Goal: Task Accomplishment & Management: Manage account settings

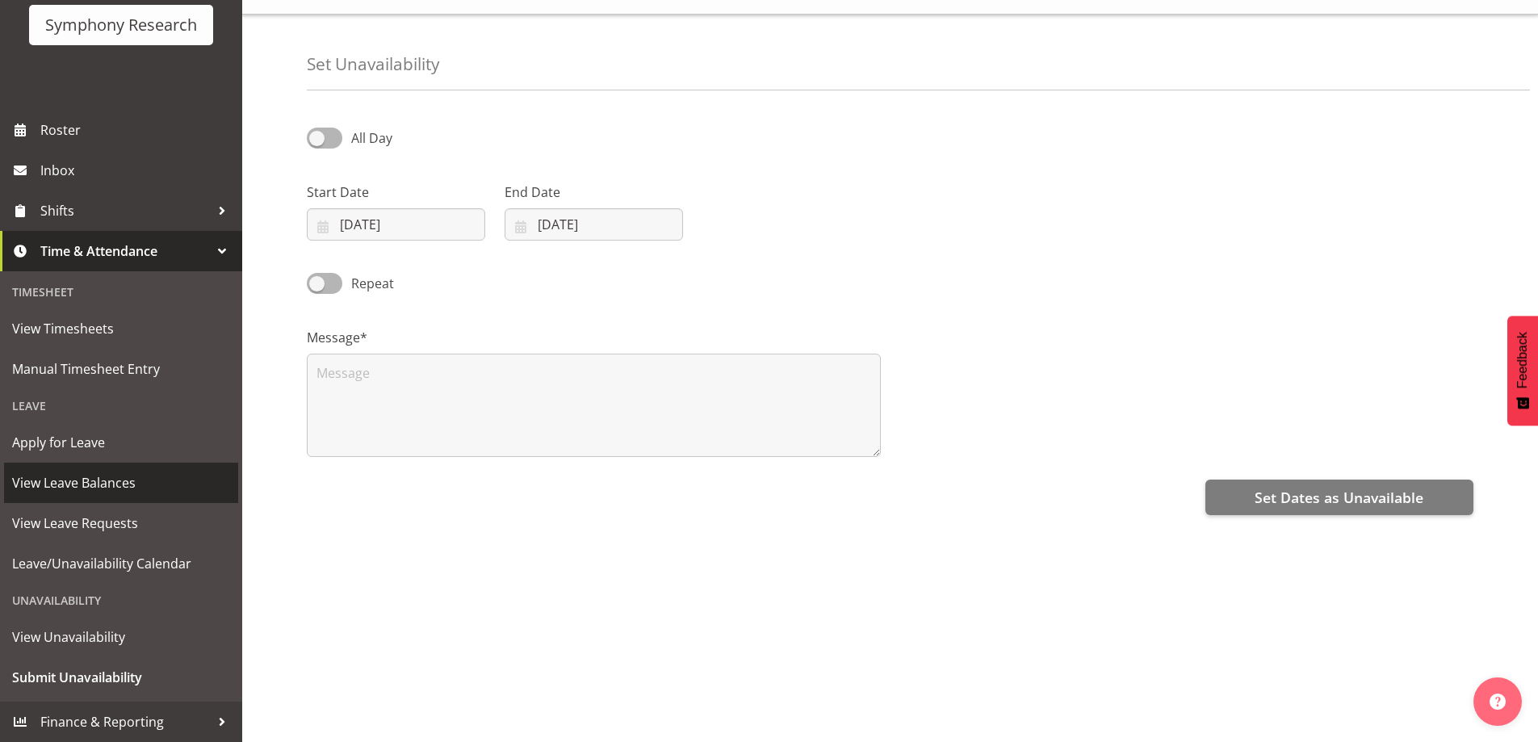
scroll to position [52, 0]
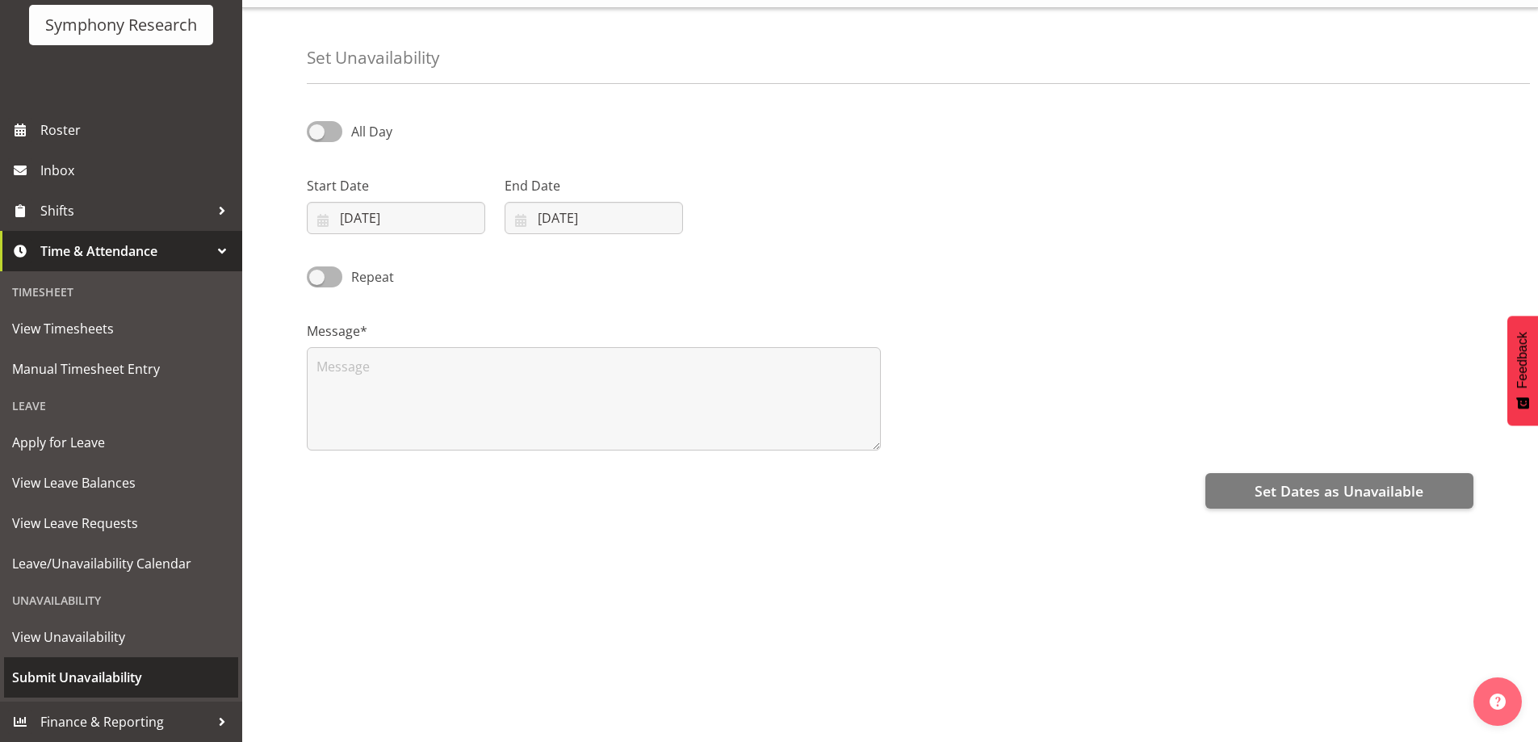
click at [95, 675] on span "Submit Unavailability" at bounding box center [121, 677] width 218 height 24
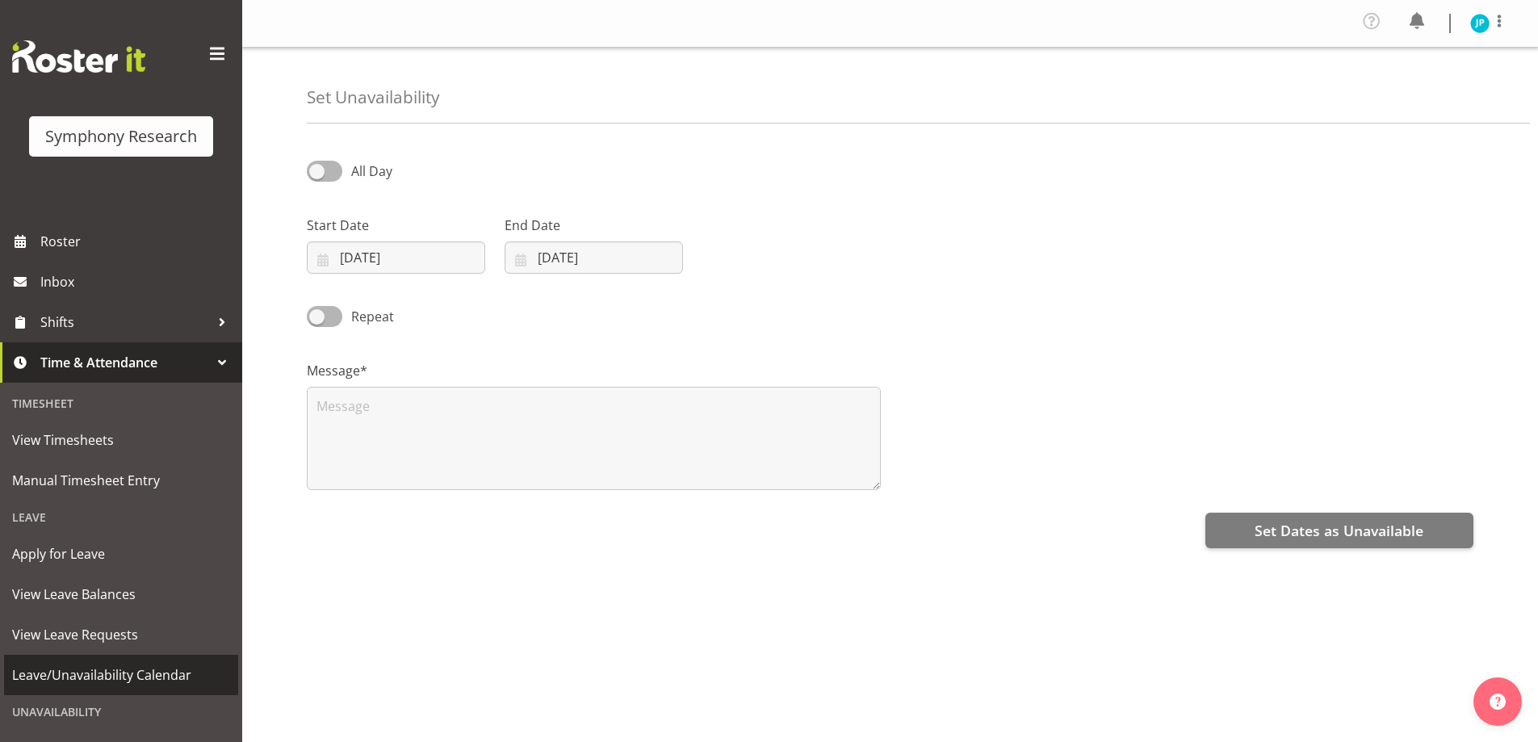
select select "8"
select select "2025"
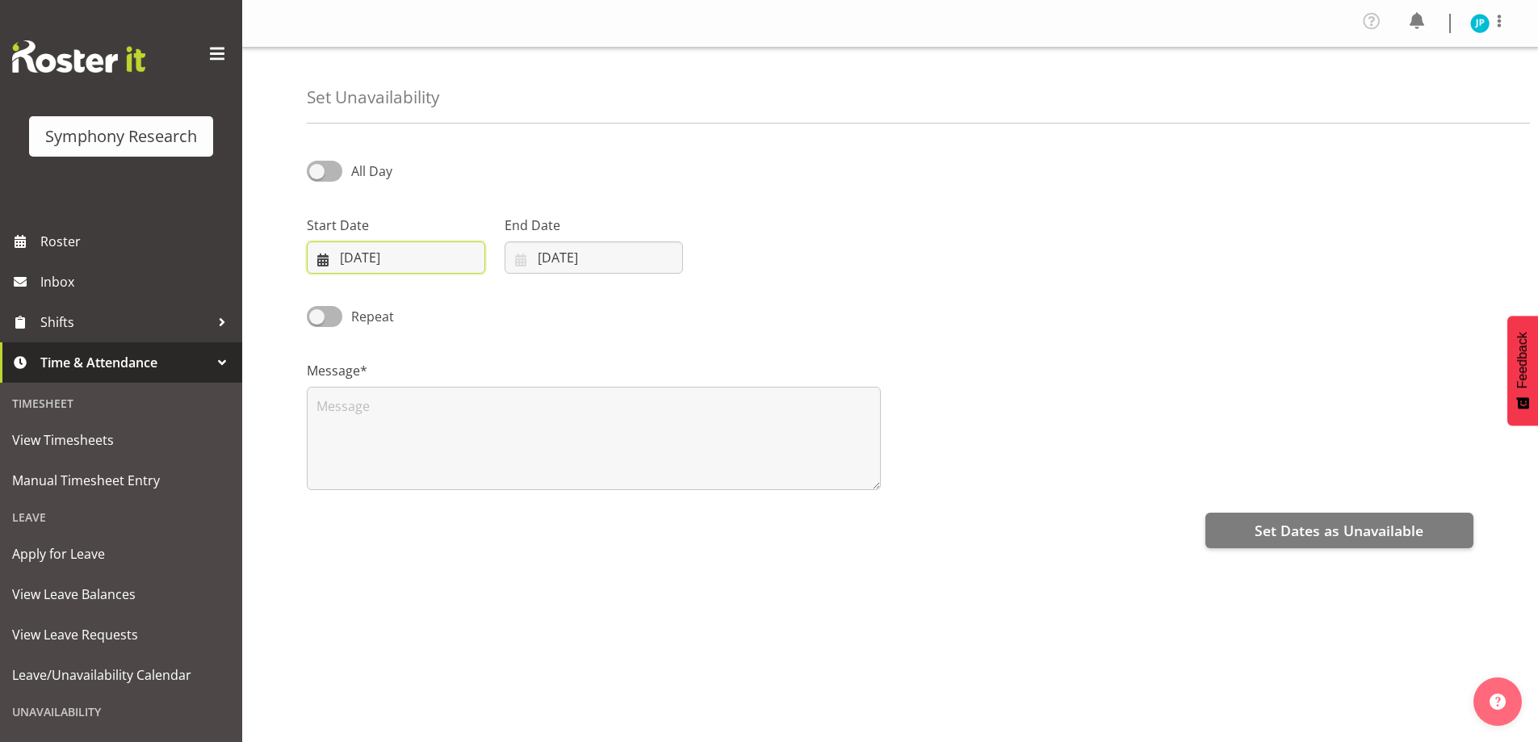
click at [332, 256] on input "[DATE]" at bounding box center [396, 257] width 178 height 32
click at [470, 454] on span "18" at bounding box center [469, 450] width 13 height 15
type input "18/09/2025"
click at [619, 262] on input "[DATE]" at bounding box center [594, 257] width 178 height 32
click at [671, 448] on span "18" at bounding box center [667, 450] width 13 height 15
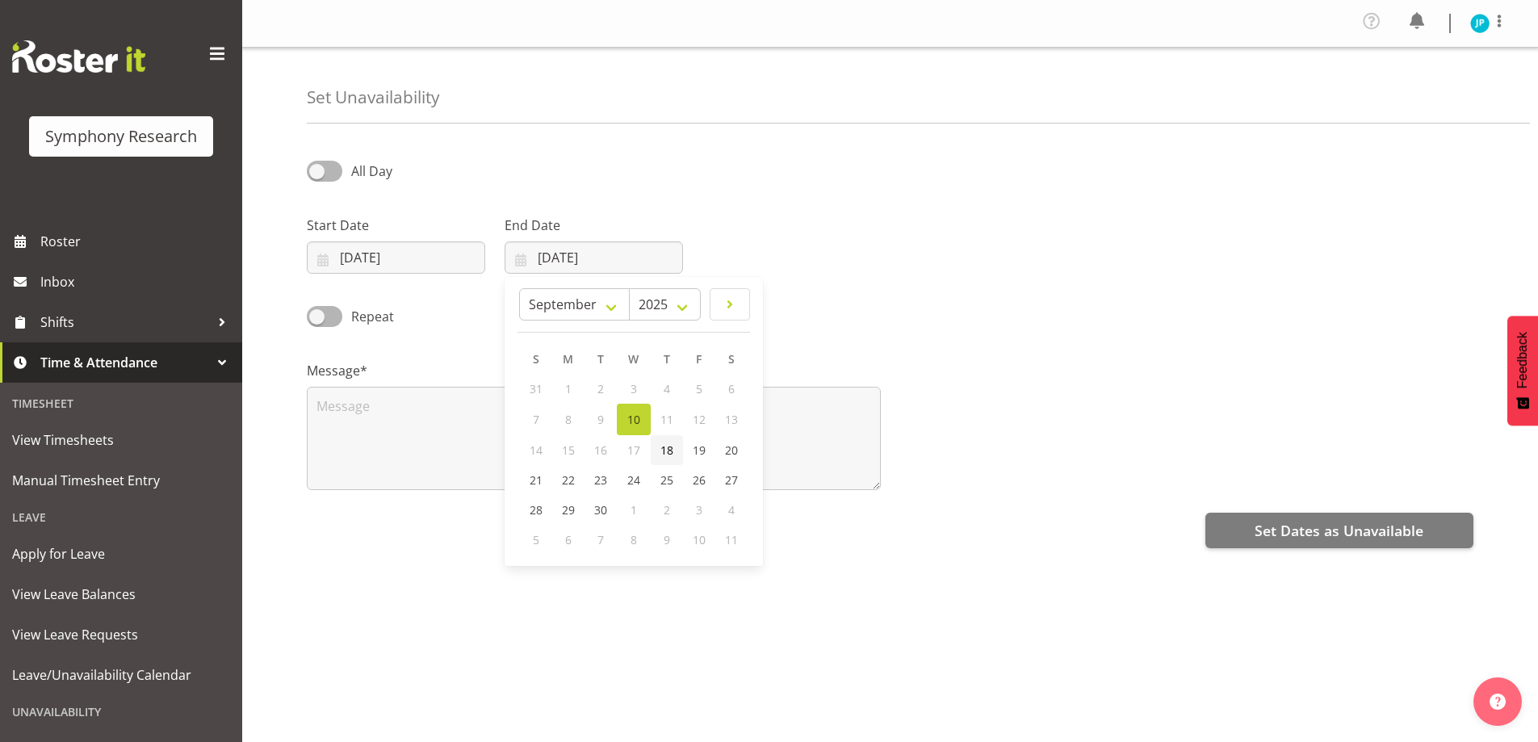
type input "18/09/2025"
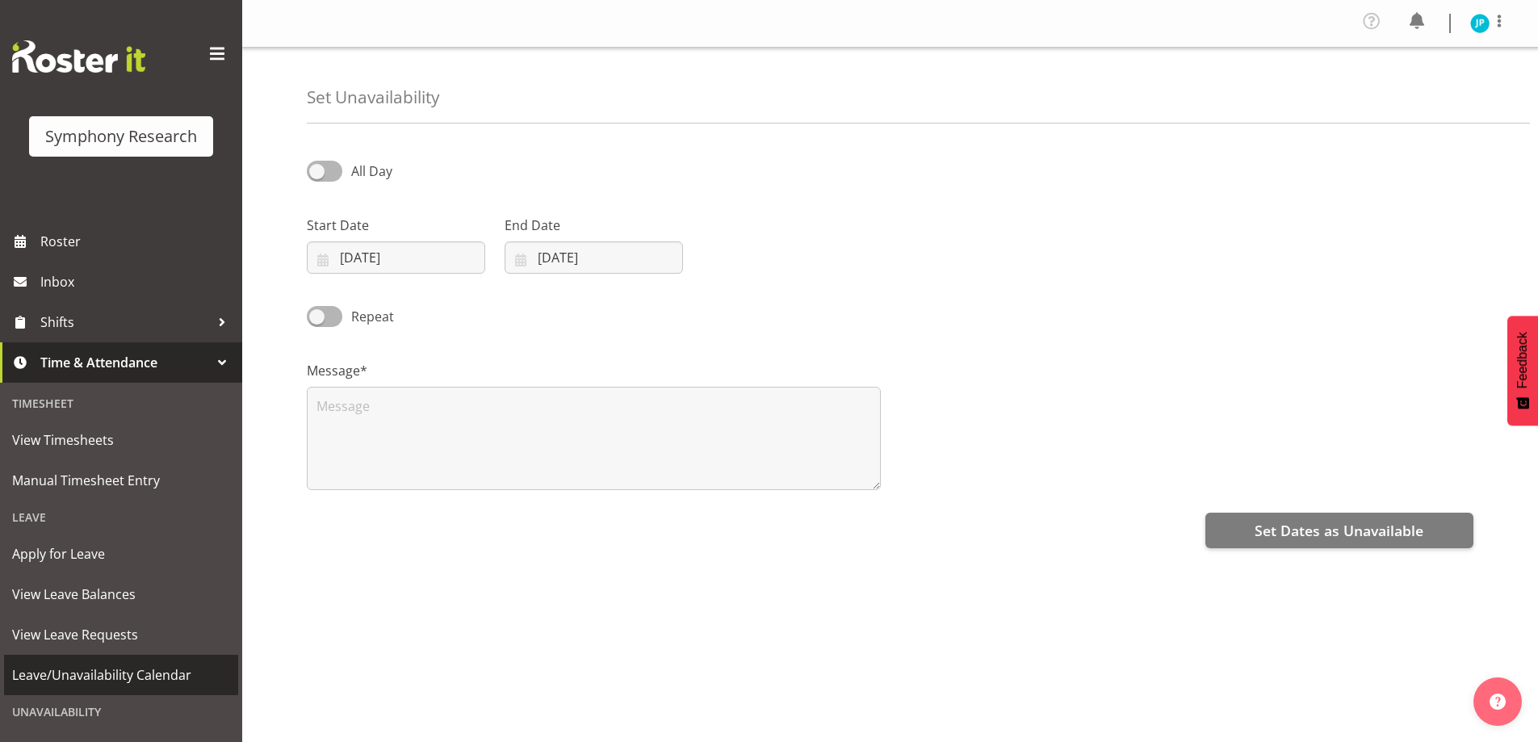
click at [106, 674] on span "Leave/Unavailability Calendar" at bounding box center [121, 675] width 218 height 24
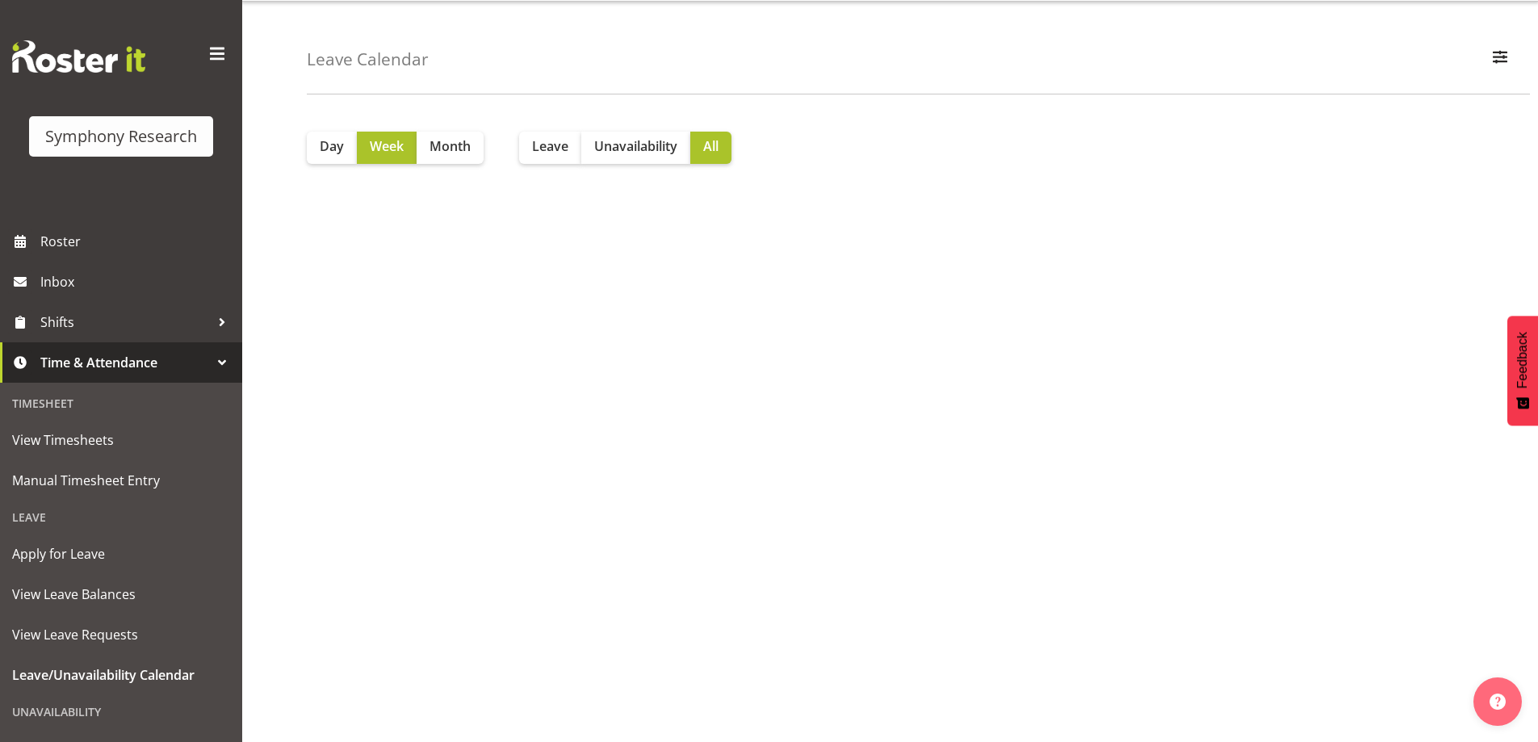
scroll to position [69, 0]
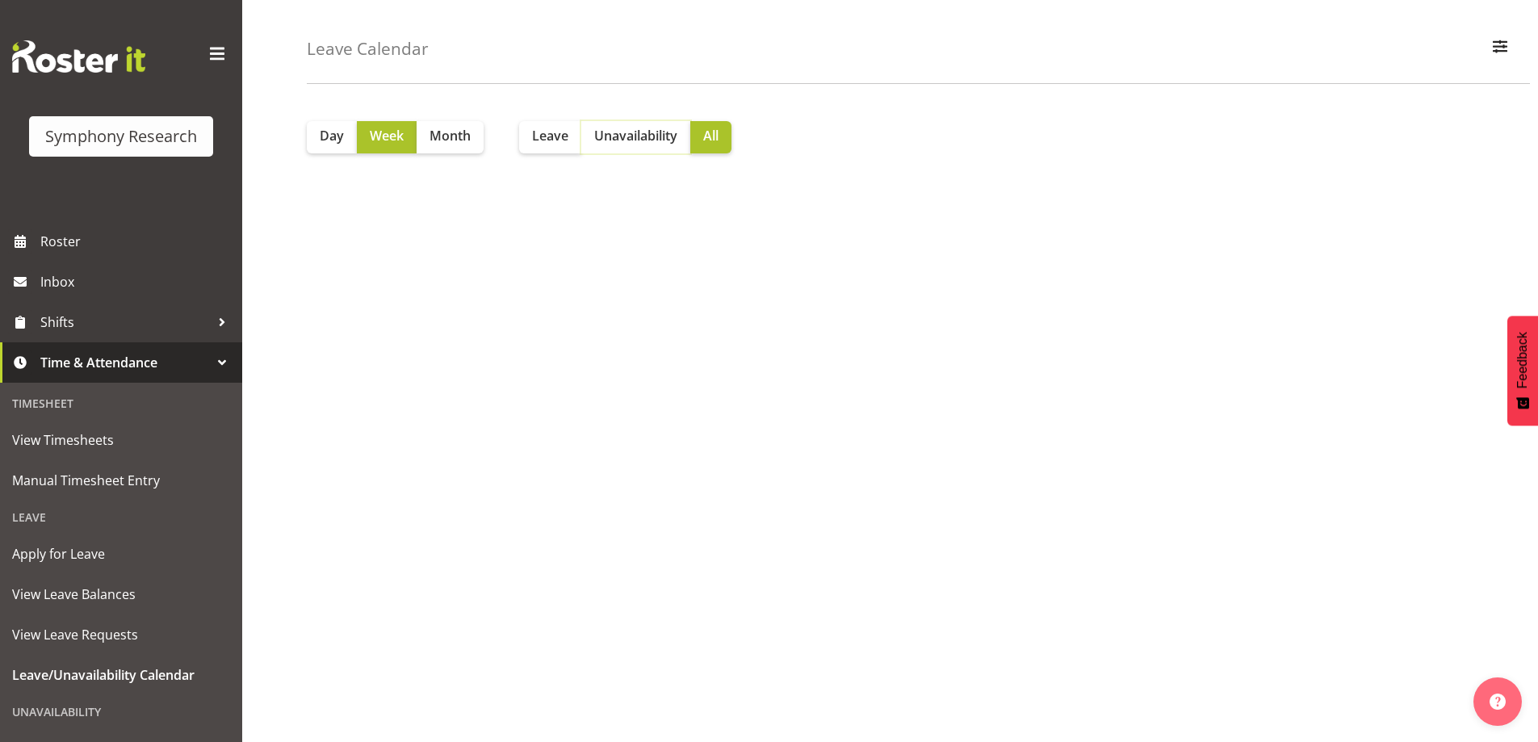
click at [624, 126] on span "Unavailability" at bounding box center [635, 135] width 83 height 19
click at [614, 126] on span "Unavailability" at bounding box center [635, 135] width 83 height 19
click at [137, 314] on span "Shifts" at bounding box center [125, 322] width 170 height 24
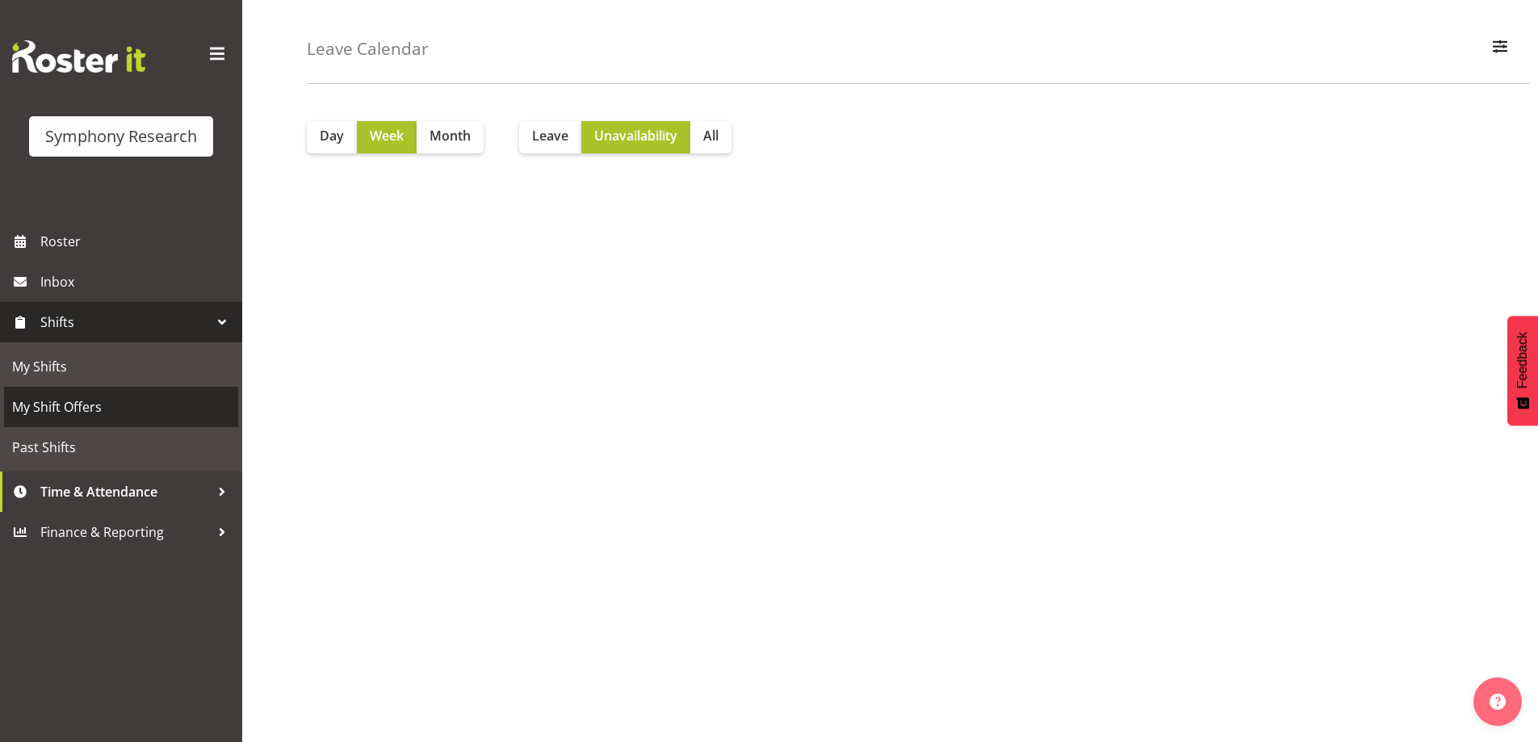
click at [152, 401] on span "My Shift Offers" at bounding box center [121, 407] width 218 height 24
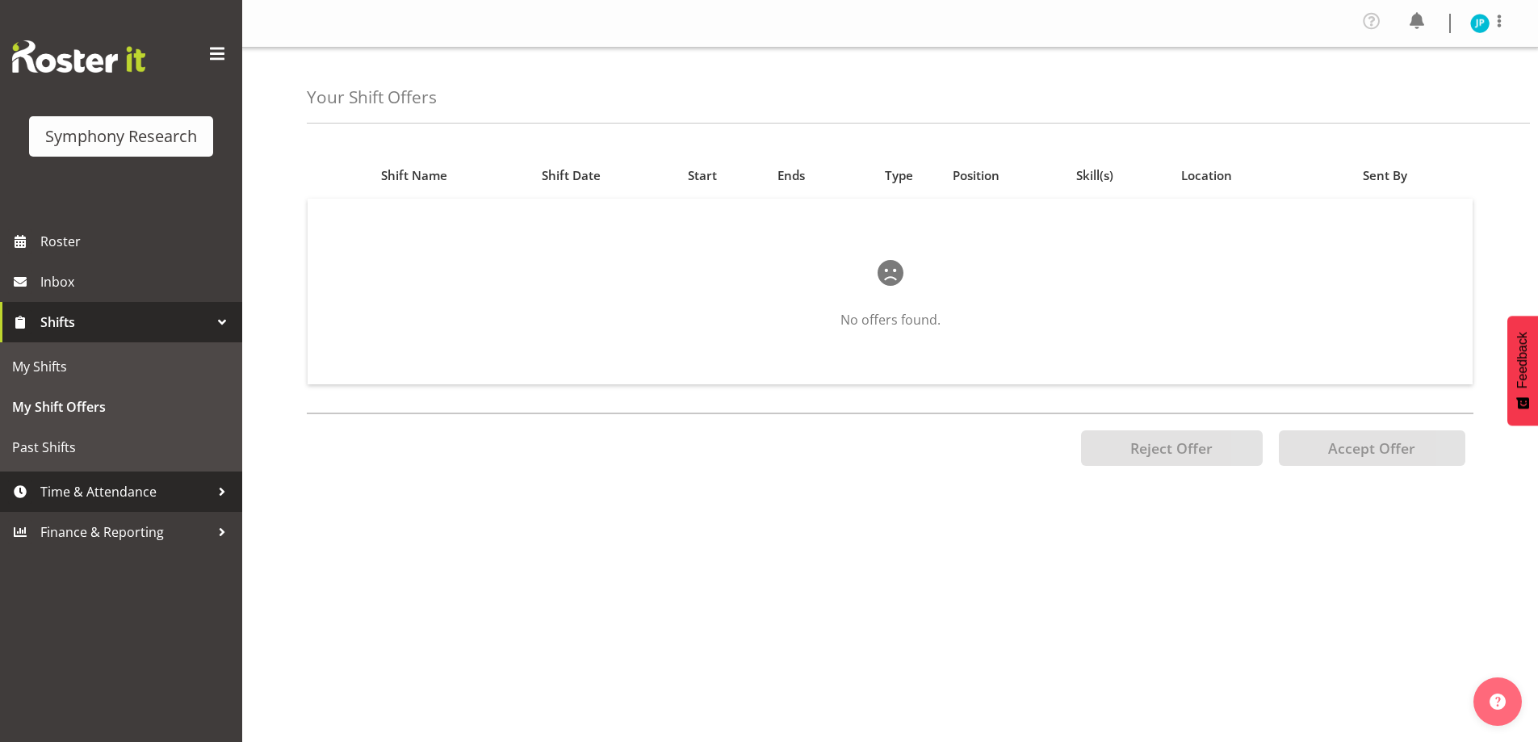
click at [180, 494] on span "Time & Attendance" at bounding box center [125, 492] width 170 height 24
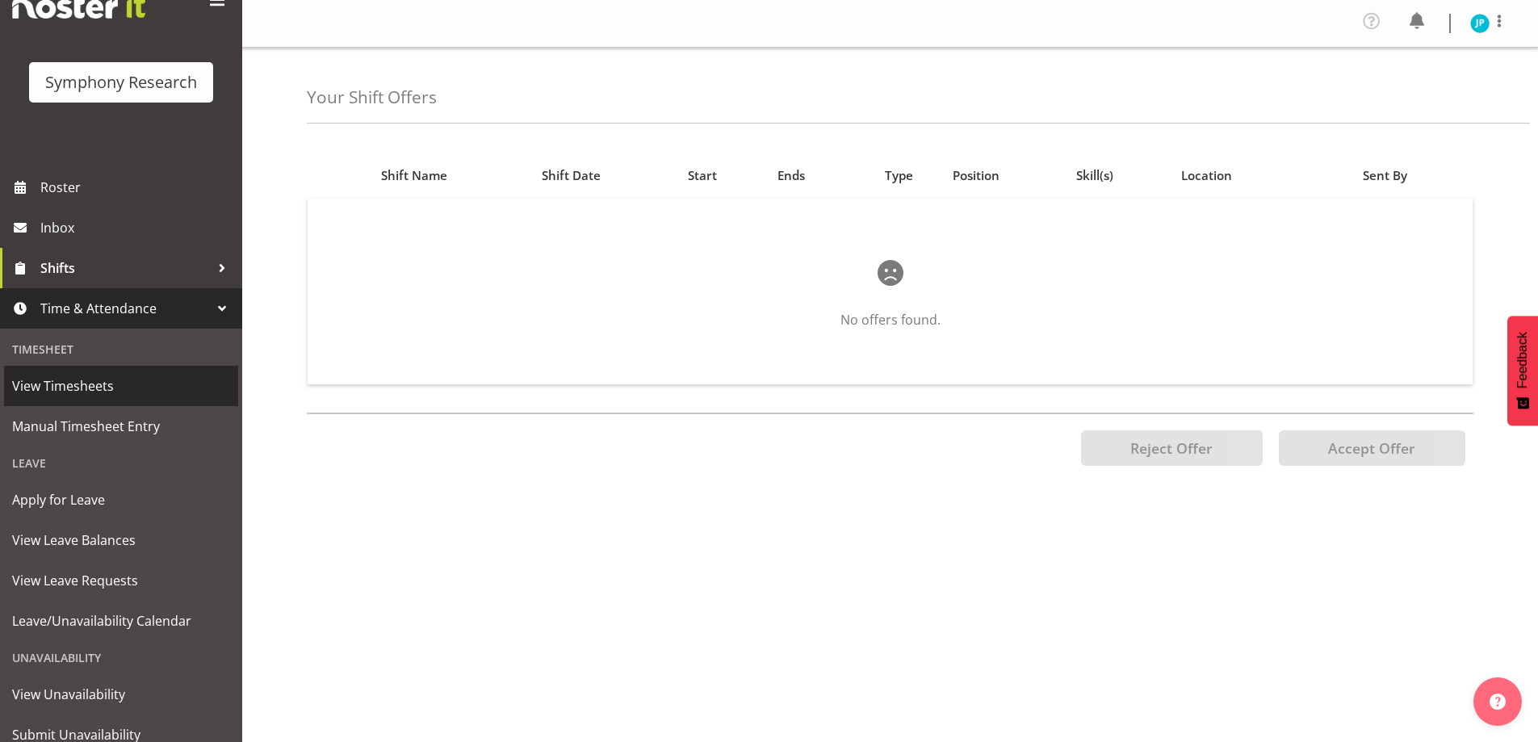
scroll to position [111, 0]
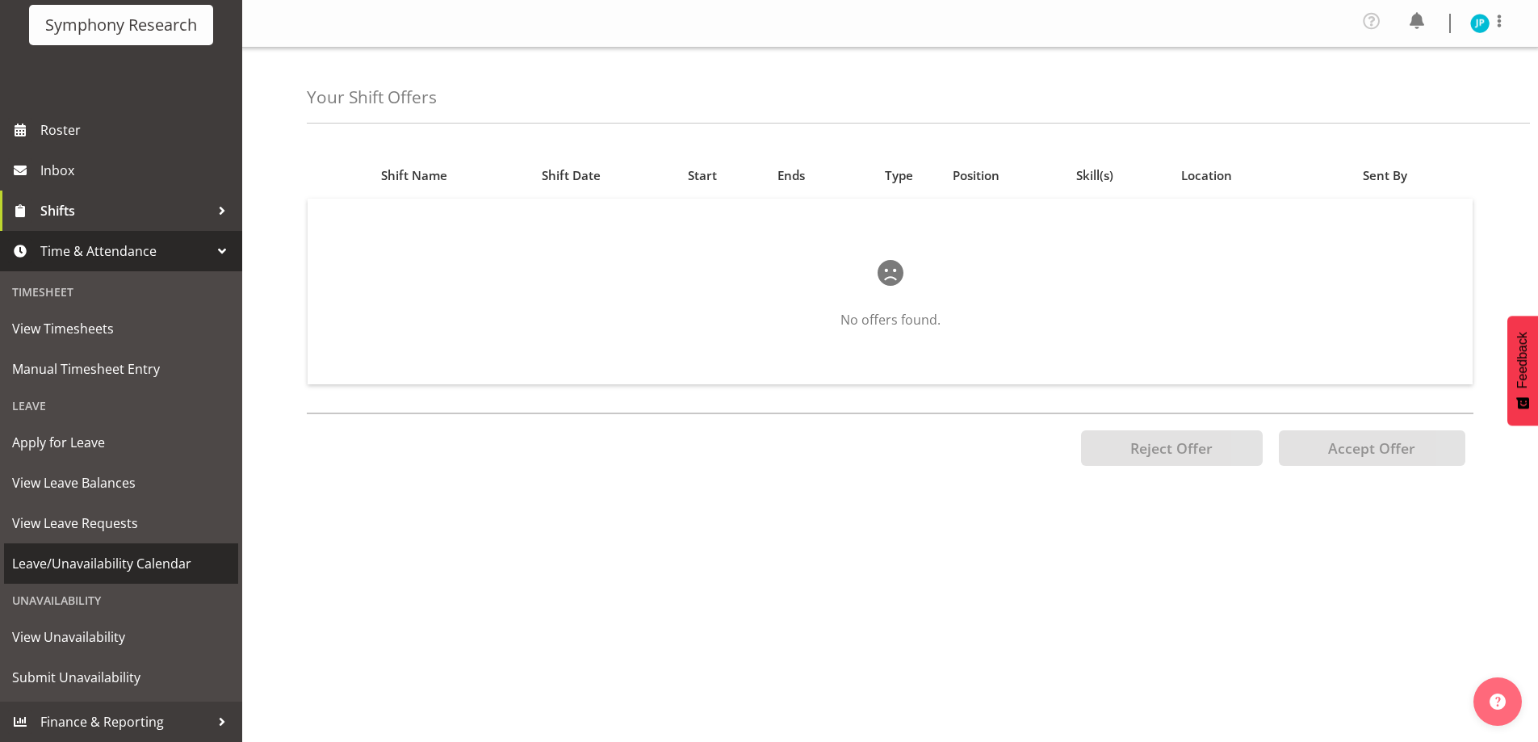
click at [165, 561] on span "Leave/Unavailability Calendar" at bounding box center [121, 564] width 218 height 24
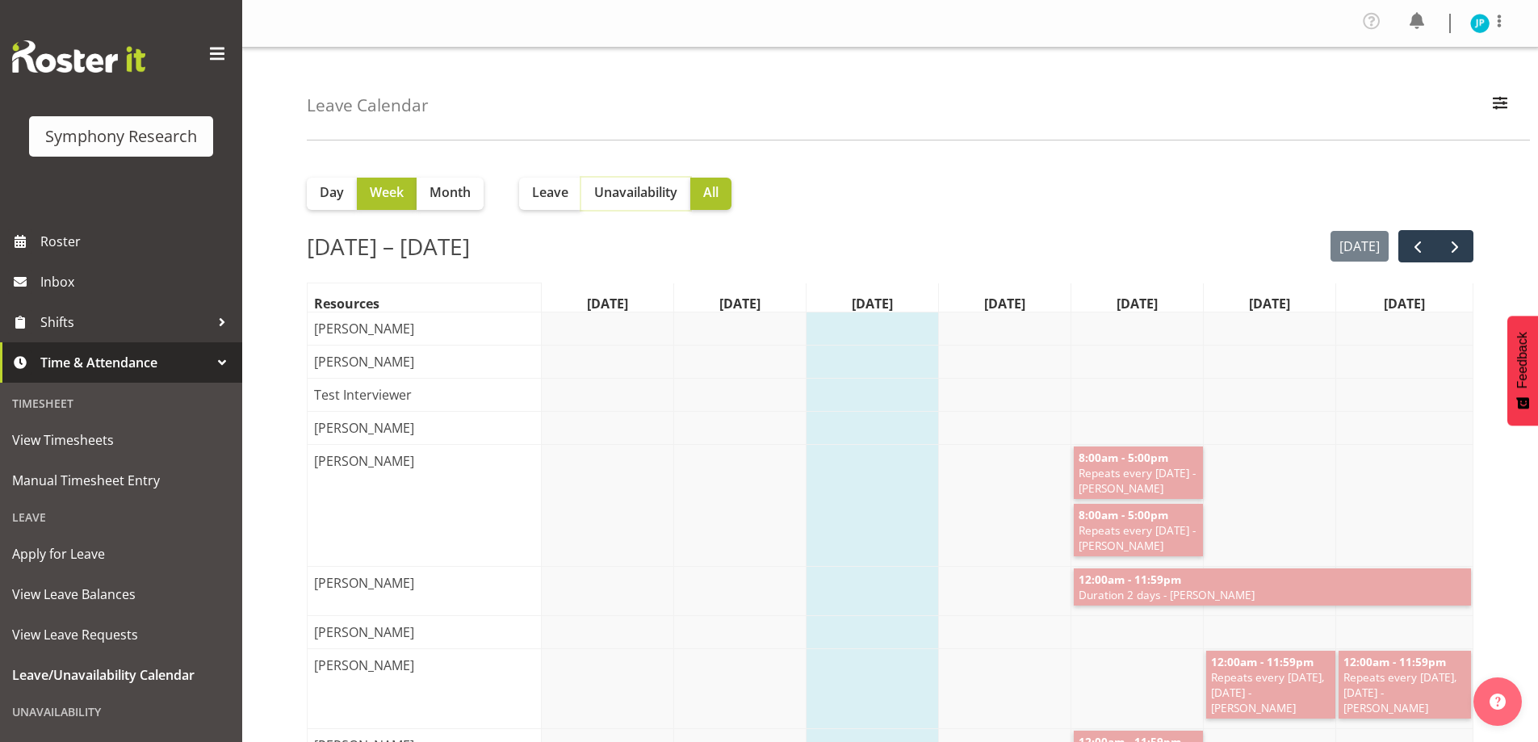
click at [634, 195] on span "Unavailability" at bounding box center [635, 191] width 83 height 19
click at [1460, 249] on span "next" at bounding box center [1454, 246] width 19 height 19
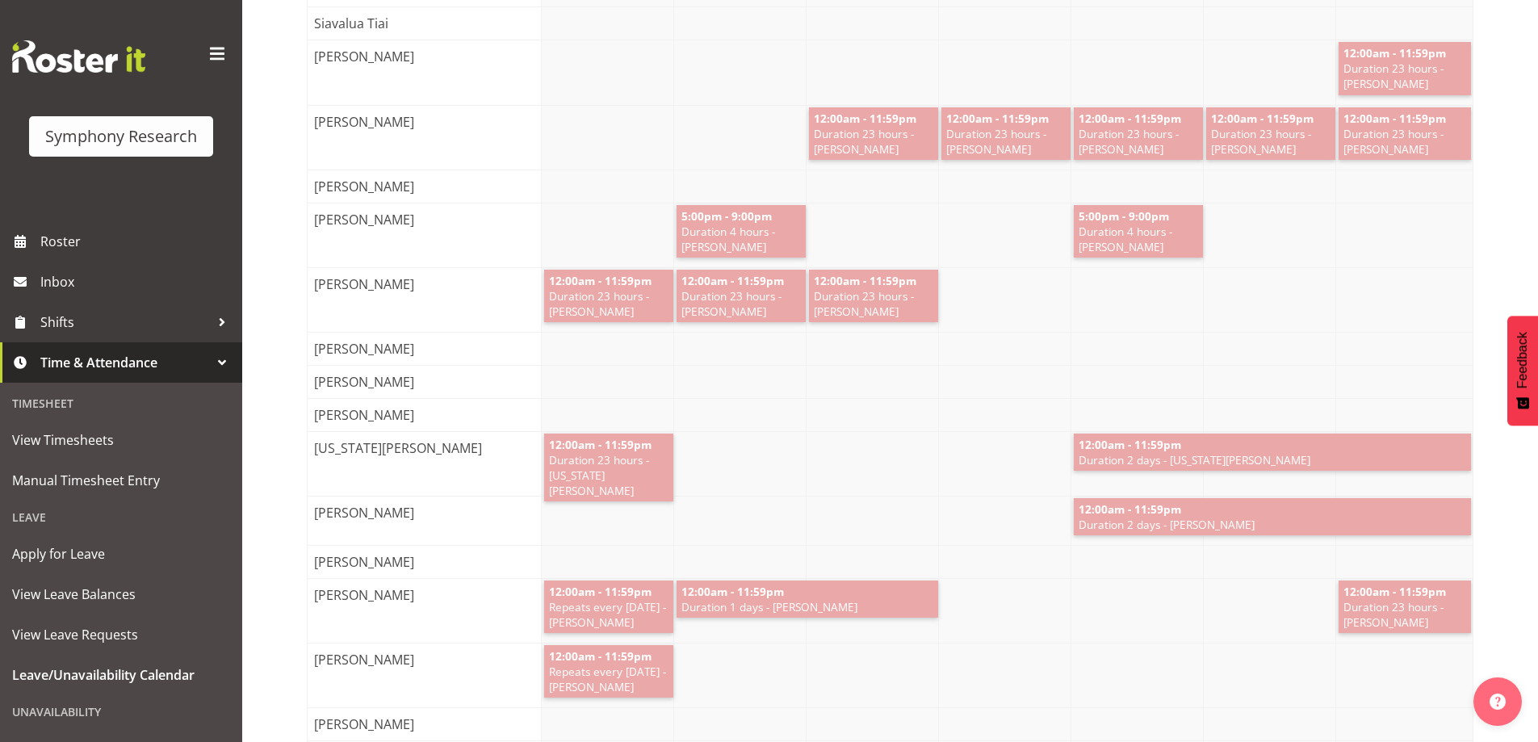
scroll to position [6056, 0]
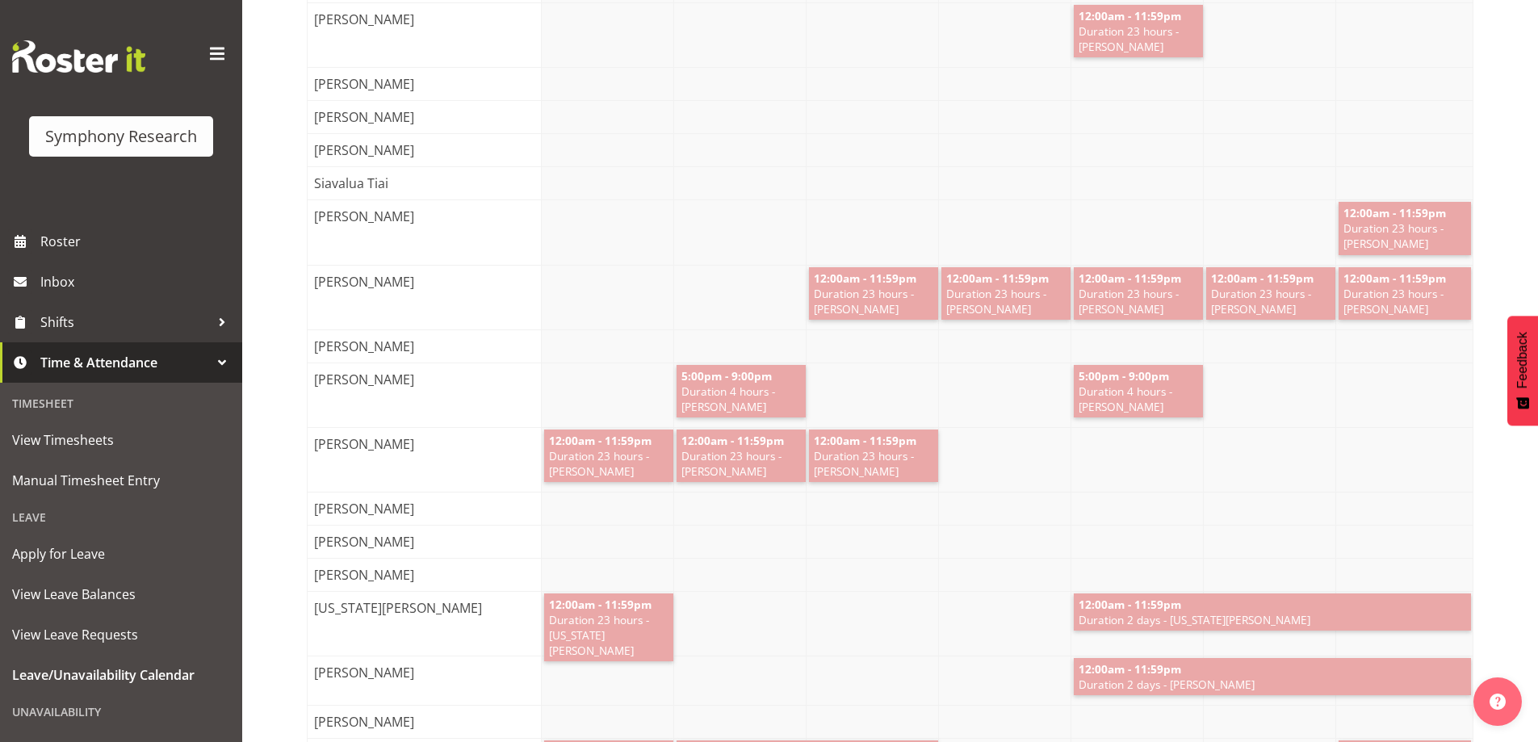
click at [779, 574] on div at bounding box center [1007, 575] width 931 height 32
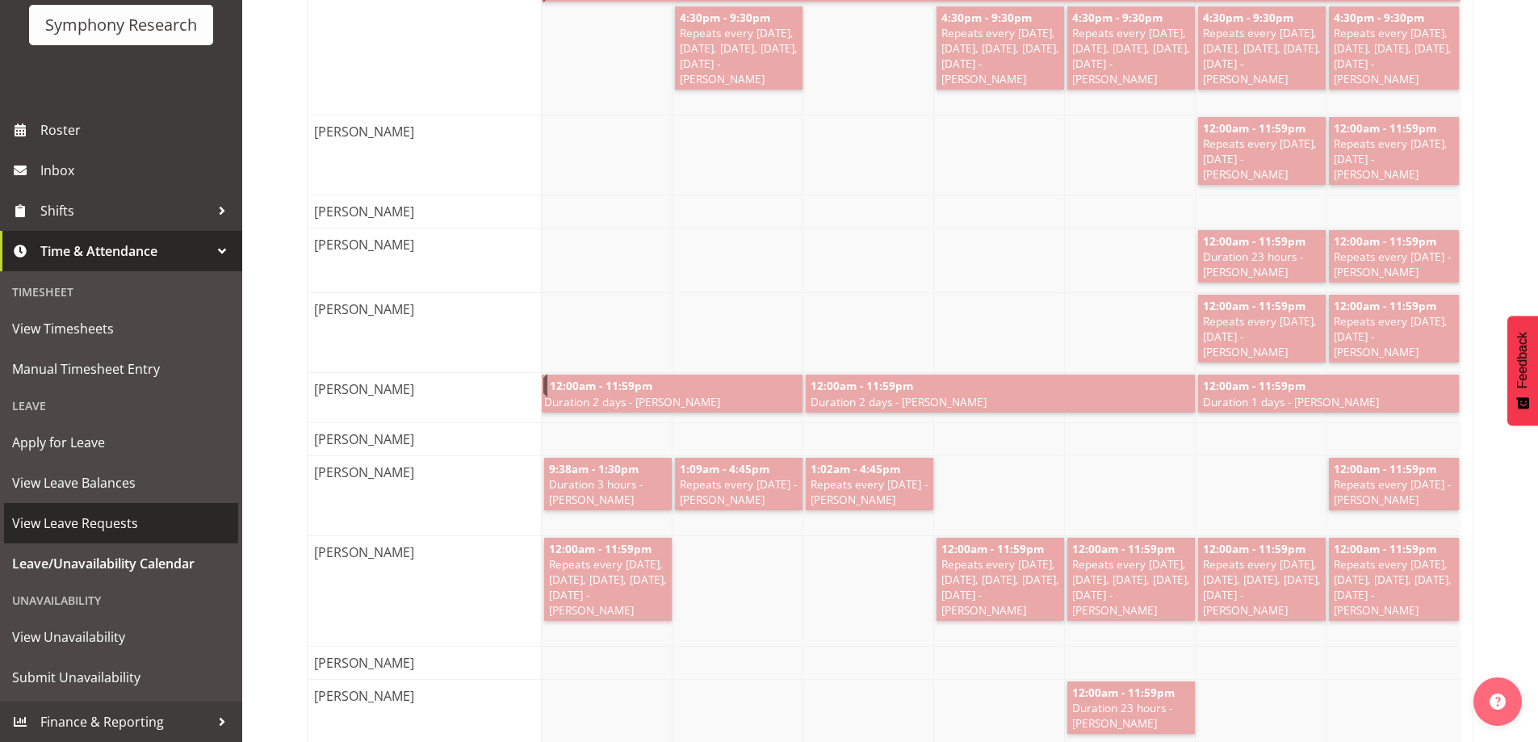
scroll to position [6906, 0]
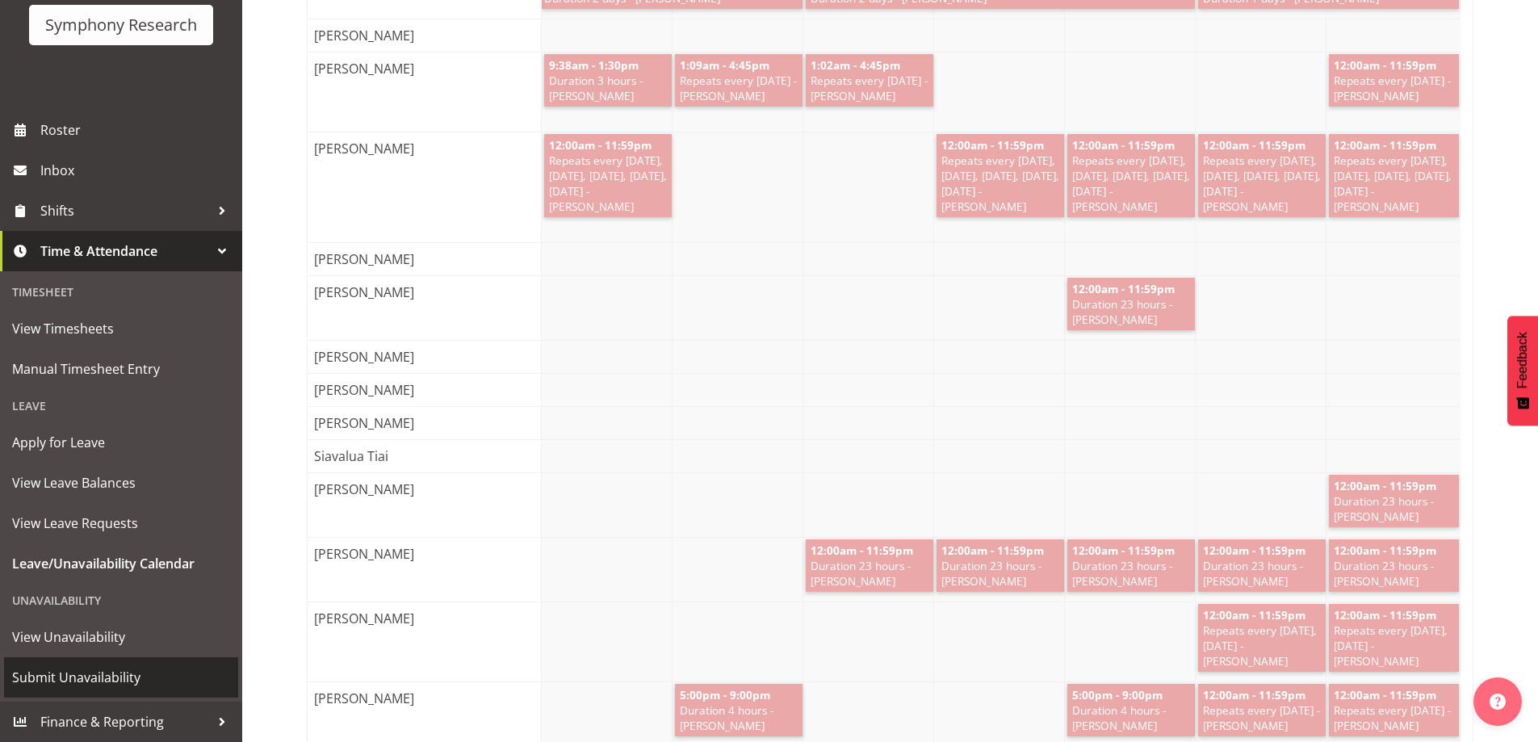
click at [116, 672] on span "Submit Unavailability" at bounding box center [121, 677] width 218 height 24
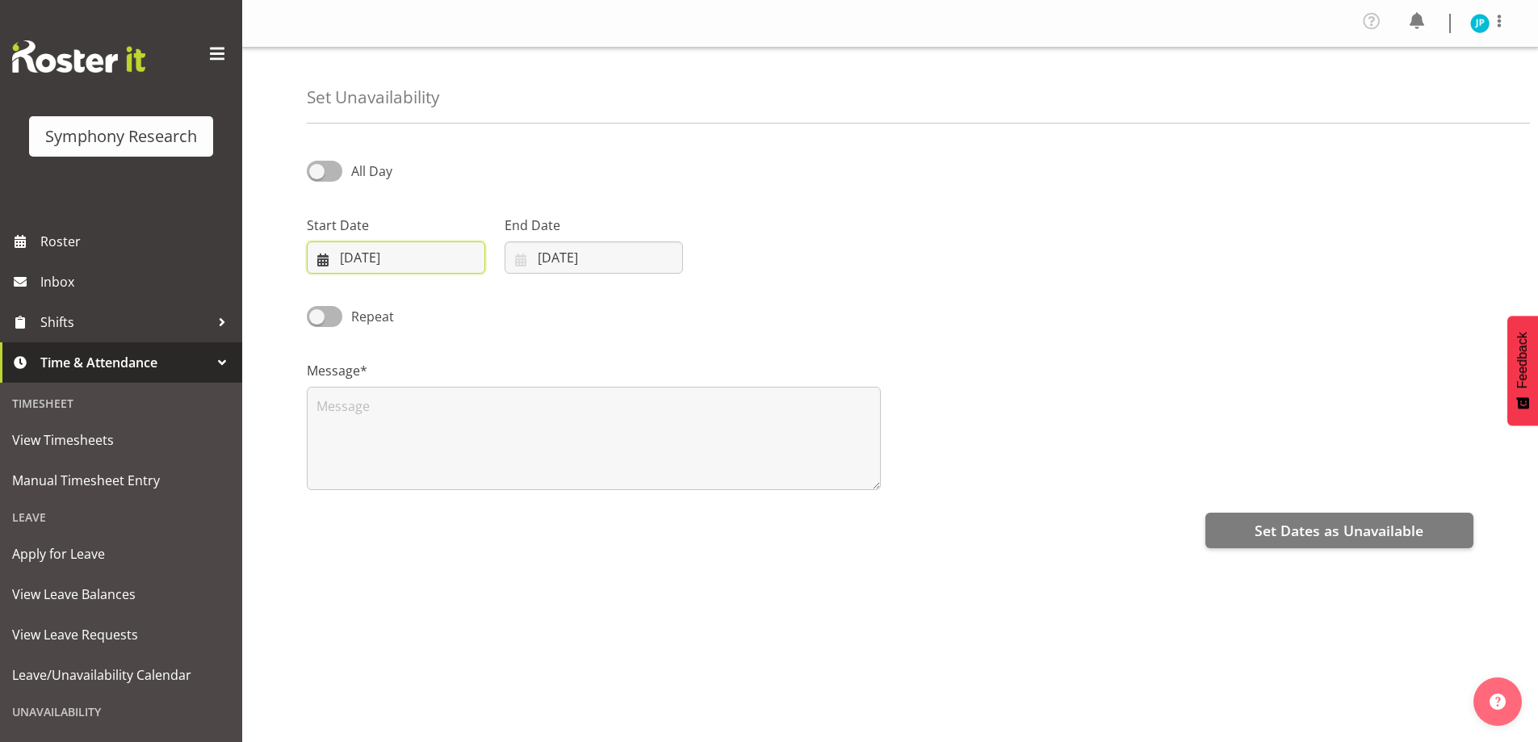
click at [373, 256] on input "[DATE]" at bounding box center [396, 257] width 178 height 32
click at [471, 449] on span "18" at bounding box center [469, 450] width 13 height 15
type input "[DATE]"
click at [620, 262] on input "[DATE]" at bounding box center [594, 257] width 178 height 32
click at [604, 482] on span "23" at bounding box center [600, 479] width 13 height 15
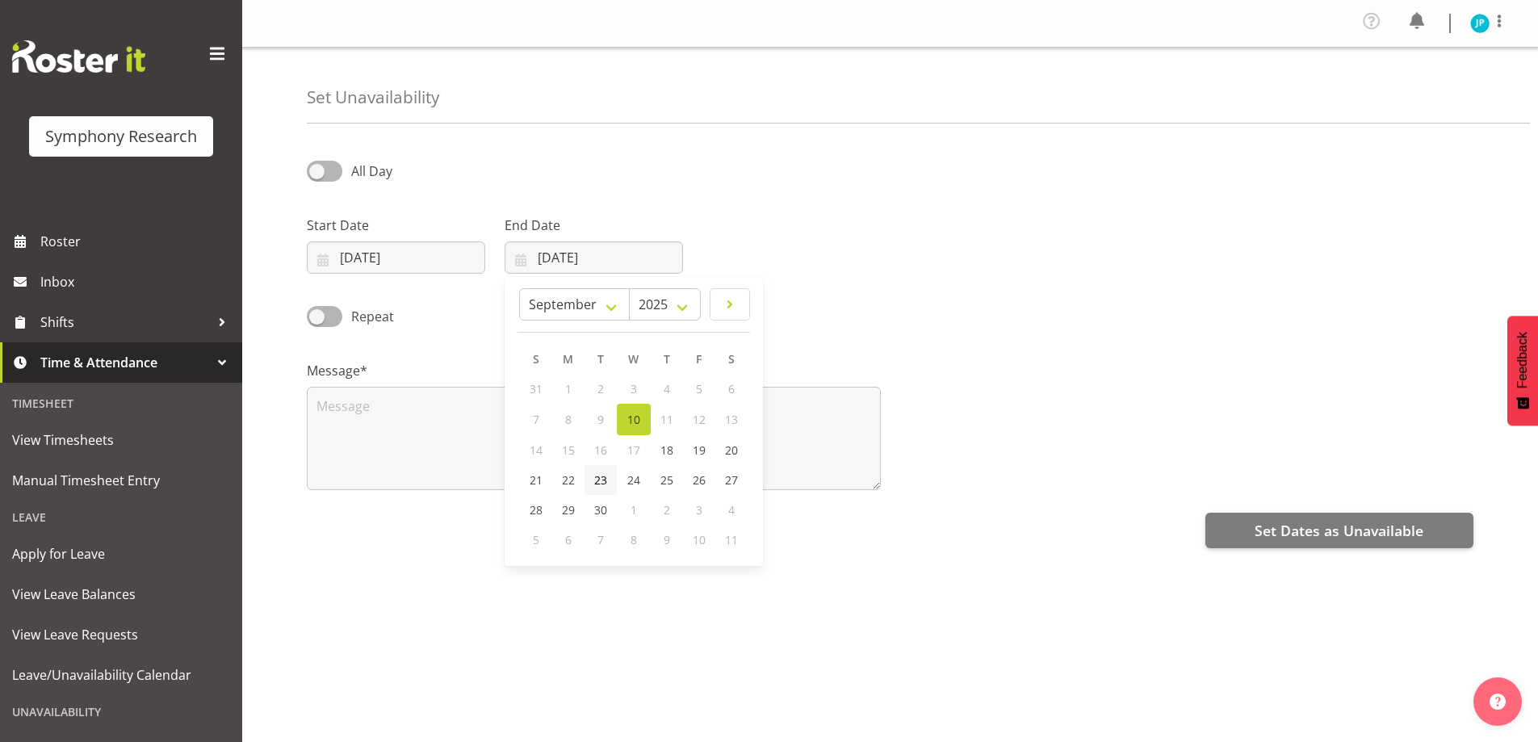
type input "[DATE]"
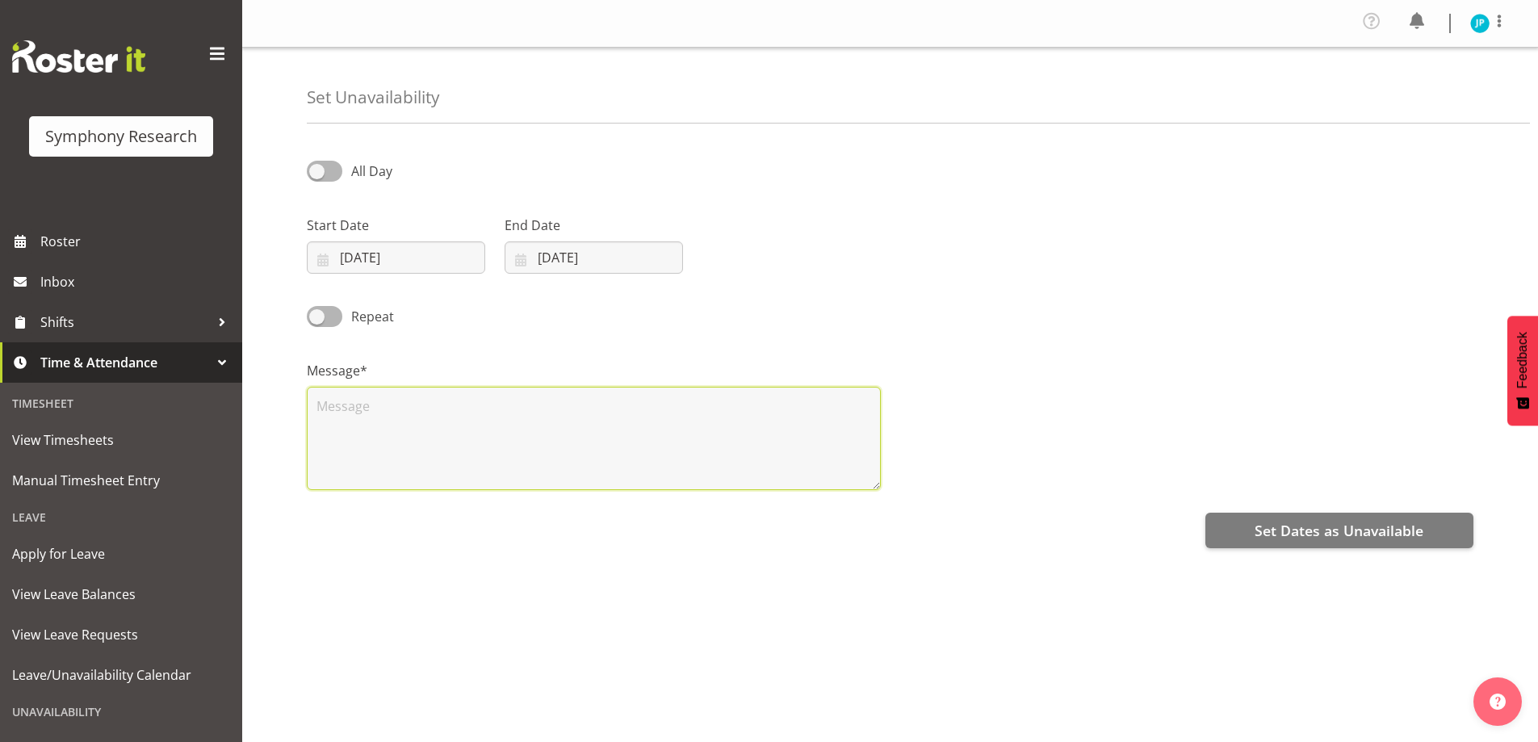
click at [523, 441] on textarea at bounding box center [594, 438] width 574 height 103
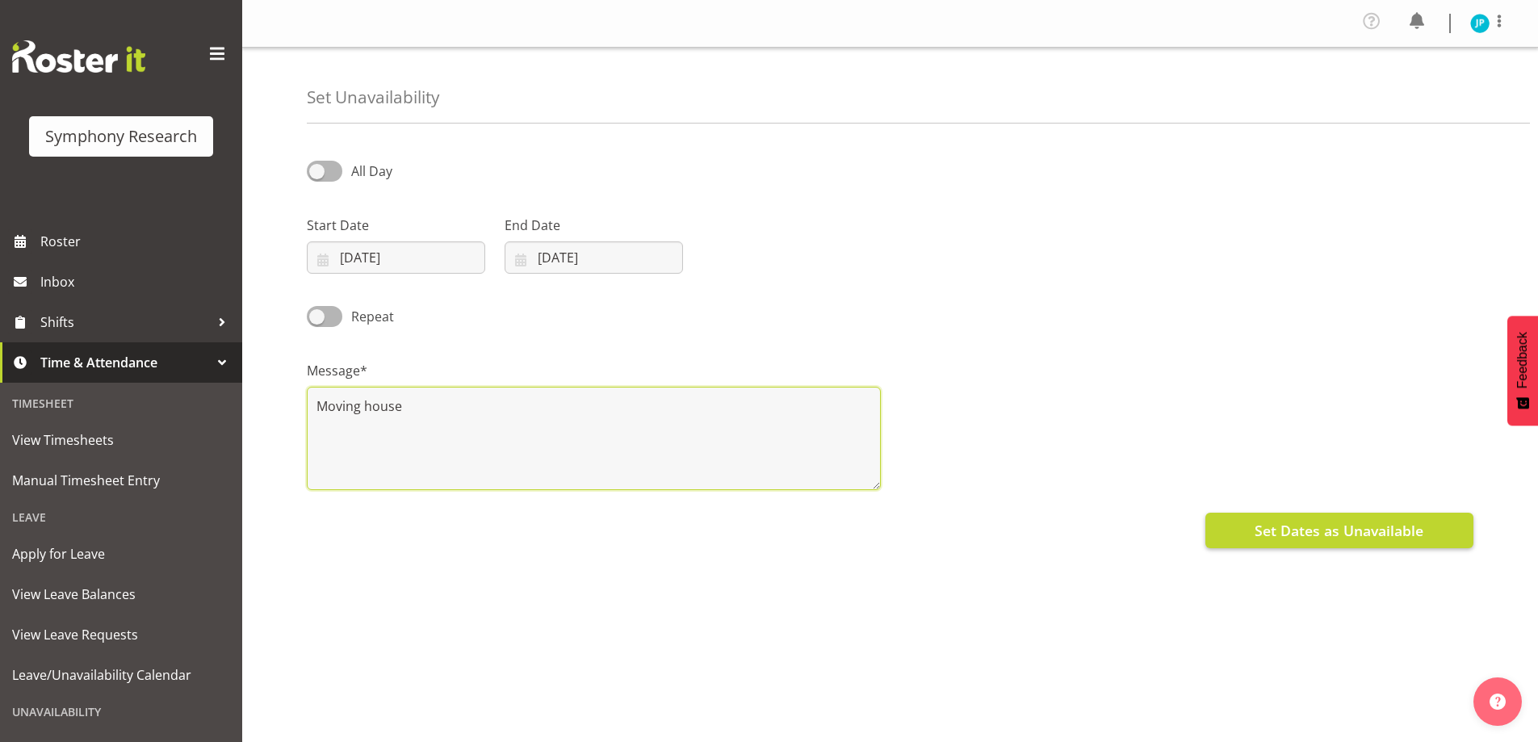
type textarea "Moving house"
click at [1349, 526] on span "Set Dates as Unavailable" at bounding box center [1339, 530] width 169 height 21
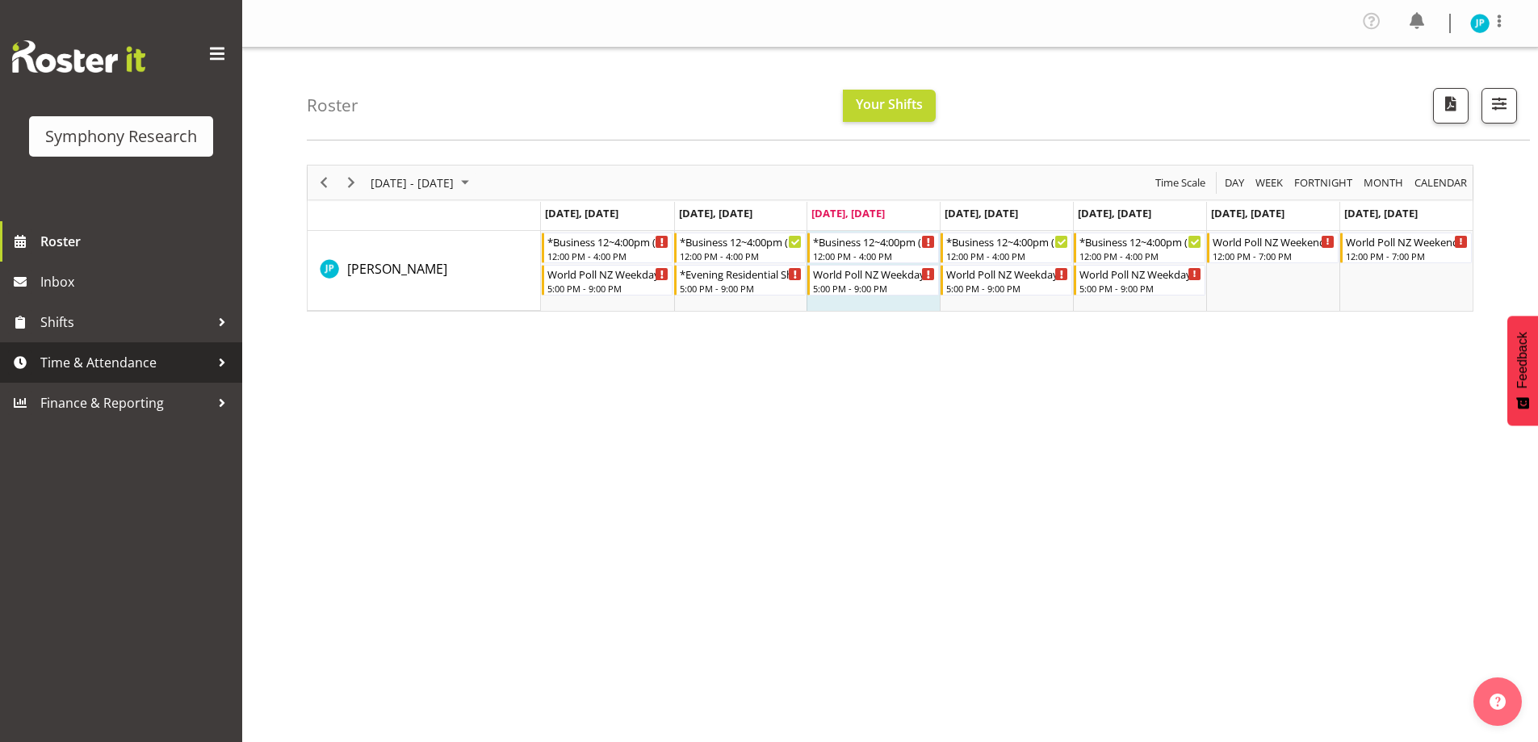
click at [140, 352] on span "Time & Attendance" at bounding box center [125, 362] width 170 height 24
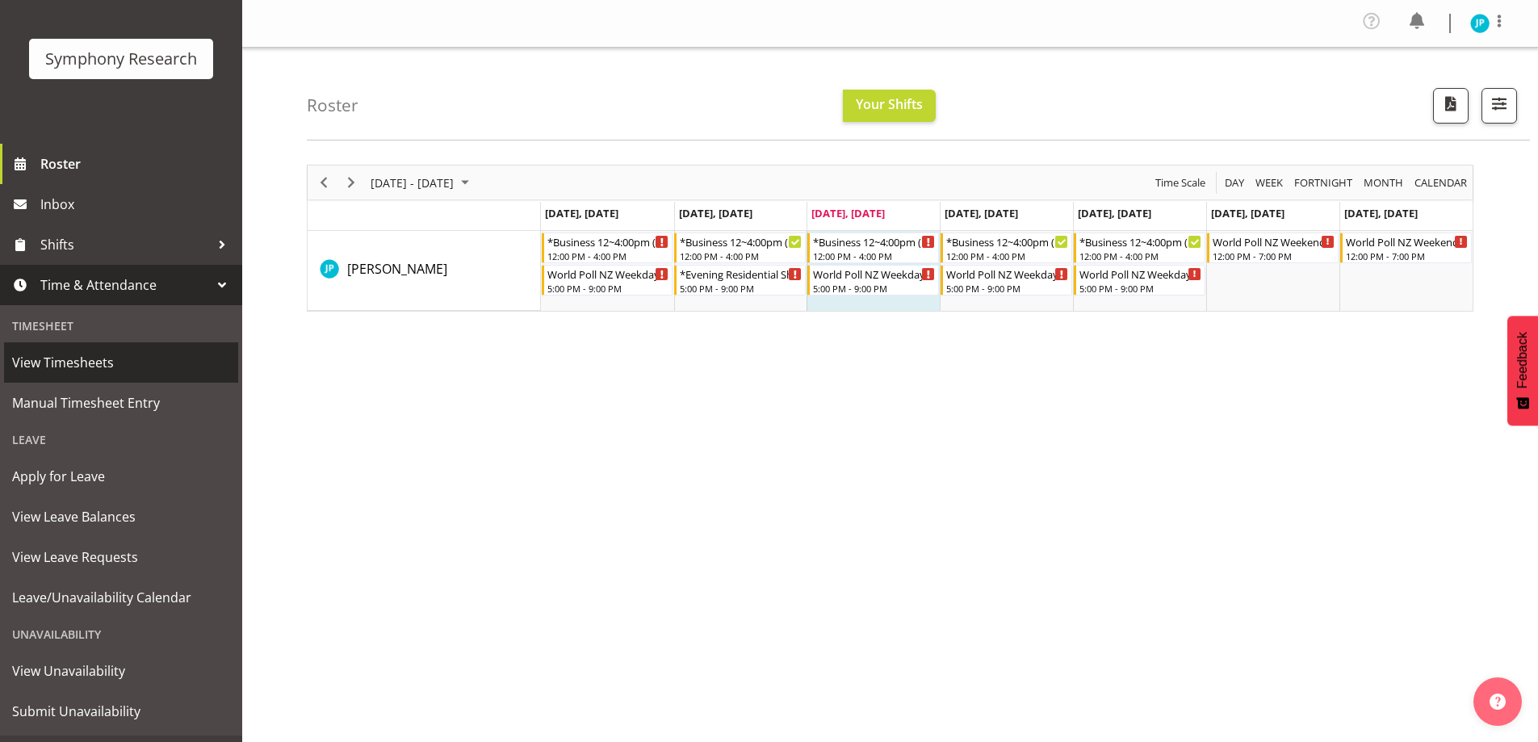
scroll to position [111, 0]
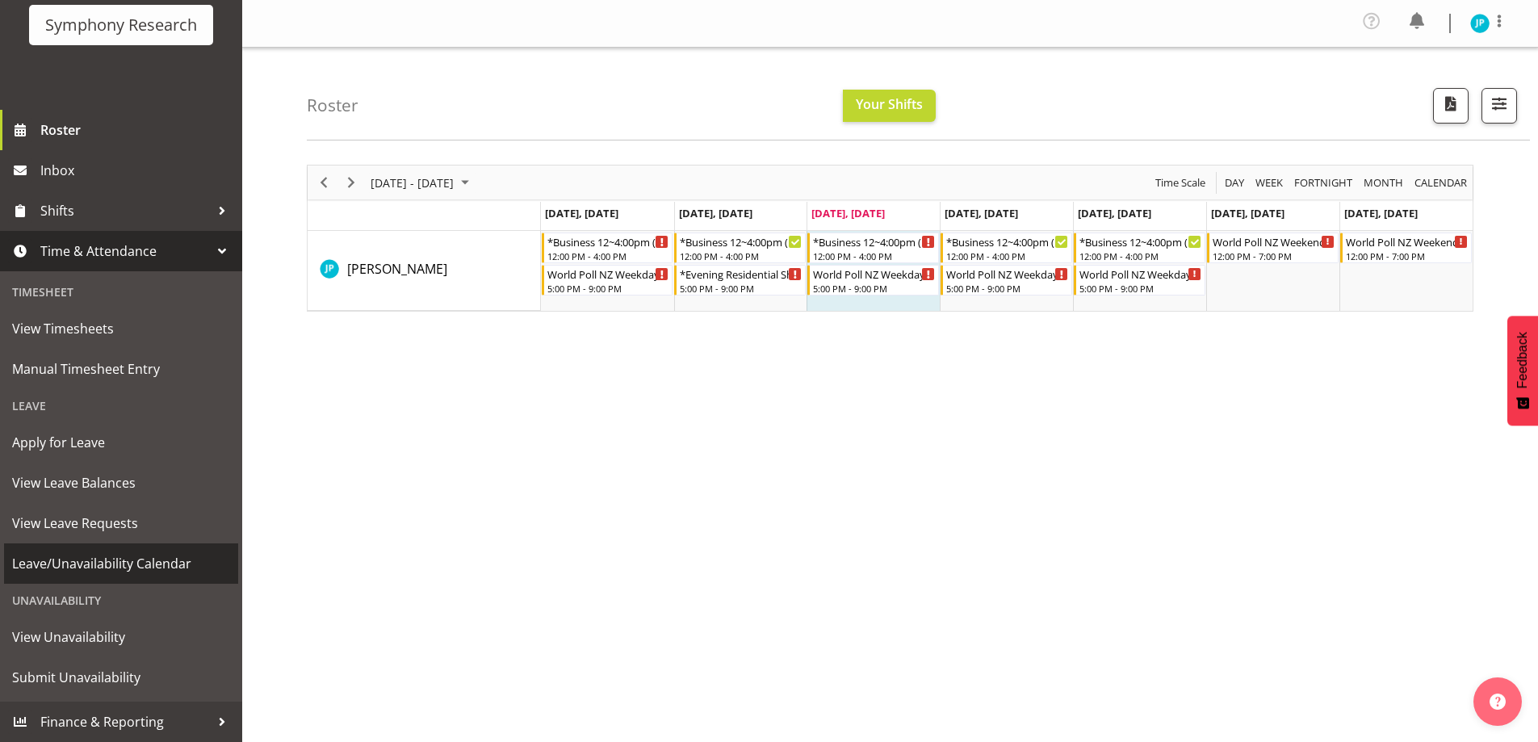
click at [120, 568] on span "Leave/Unavailability Calendar" at bounding box center [121, 564] width 218 height 24
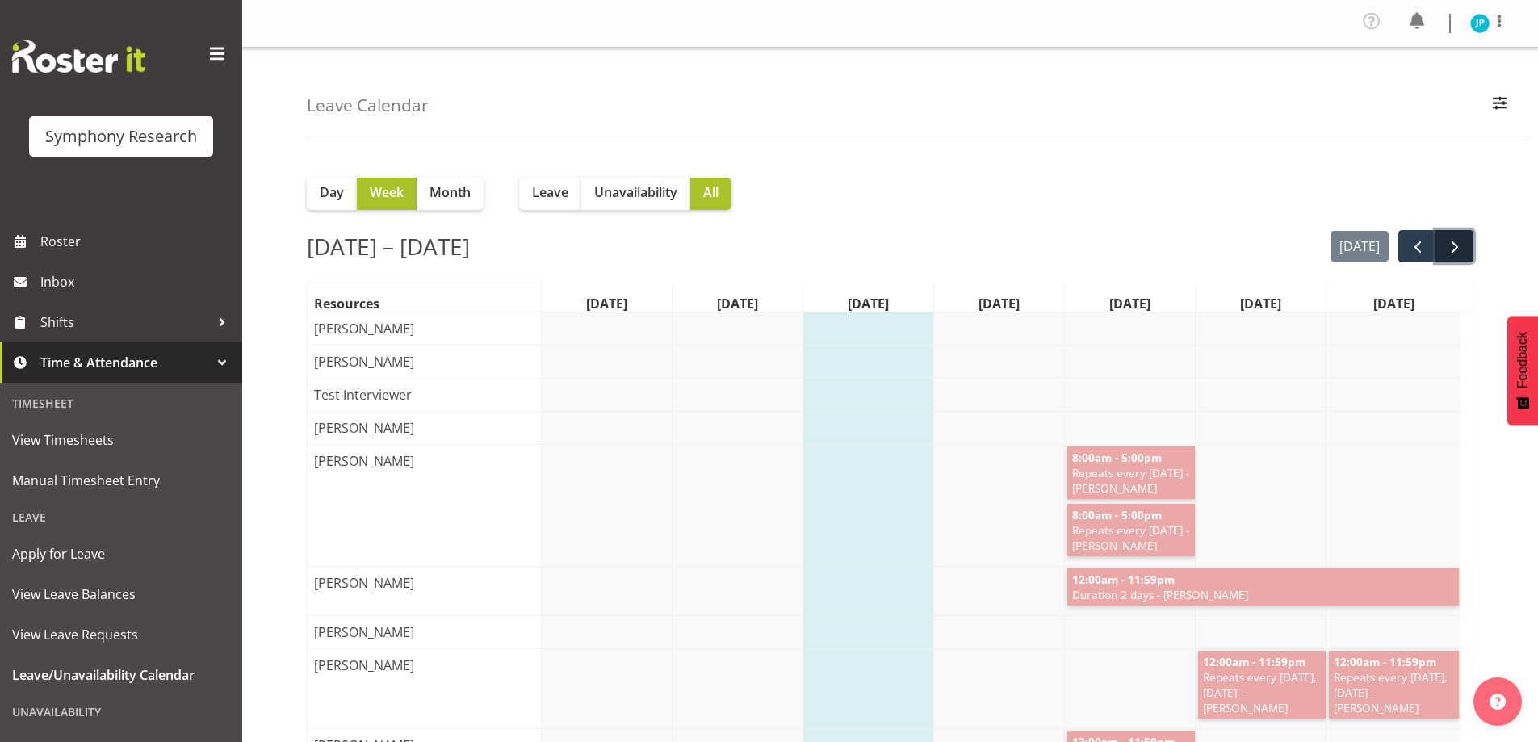
click at [1446, 240] on span "next" at bounding box center [1454, 246] width 19 height 19
